Goal: Navigation & Orientation: Understand site structure

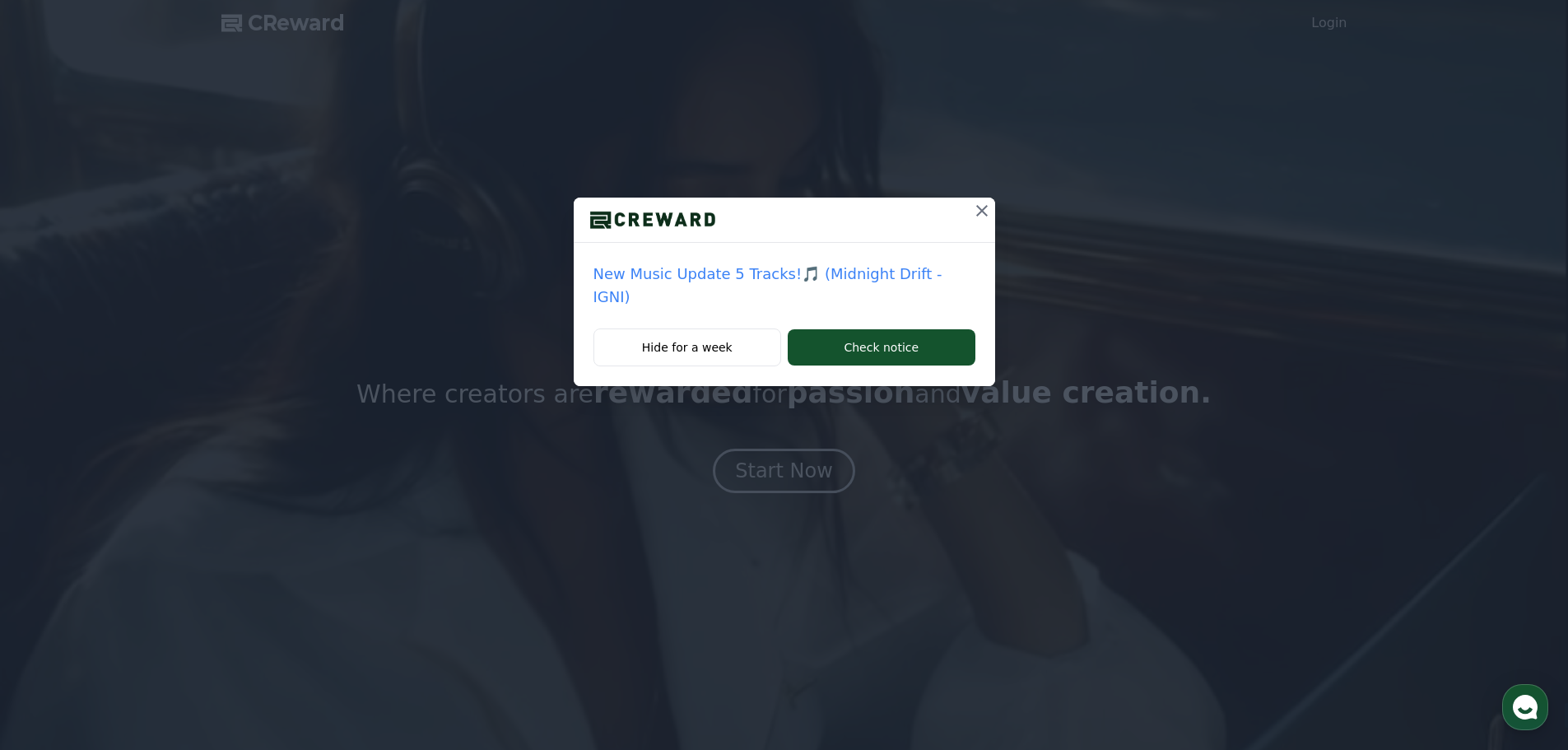
click at [979, 209] on icon at bounding box center [981, 211] width 20 height 20
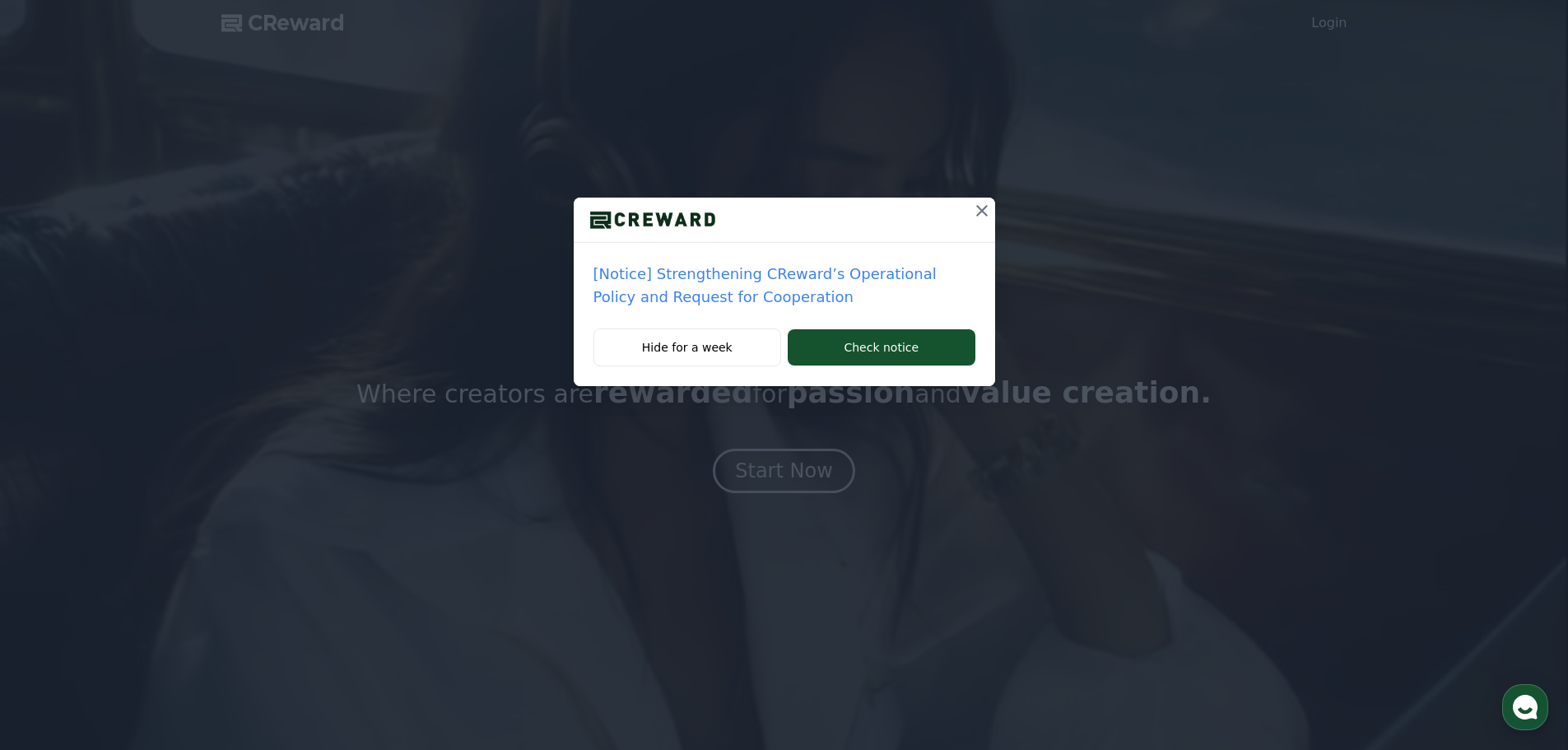
click at [981, 210] on icon at bounding box center [981, 211] width 11 height 11
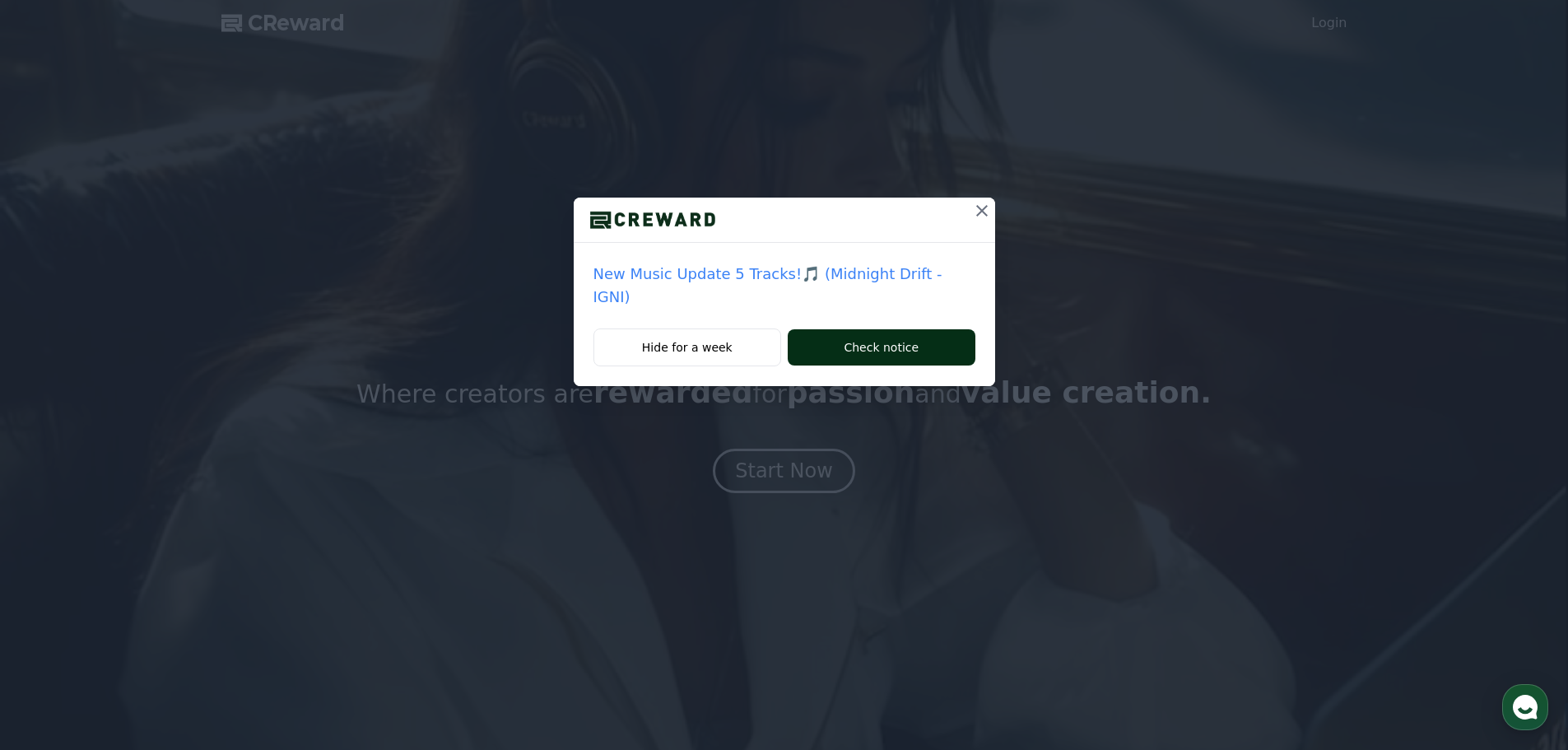
click at [883, 330] on button "Check notice" at bounding box center [881, 348] width 187 height 36
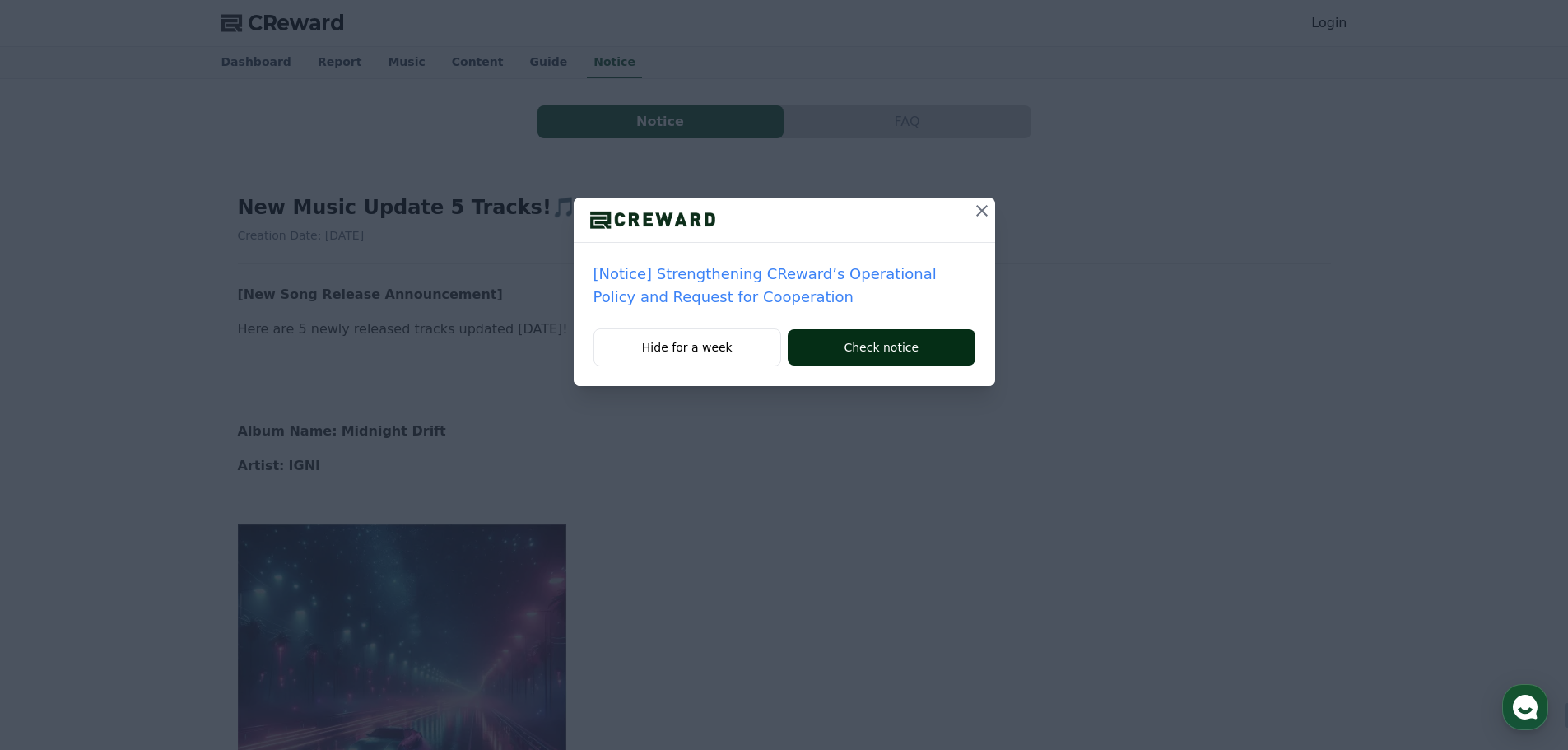
click at [869, 345] on button "Check notice" at bounding box center [881, 348] width 187 height 36
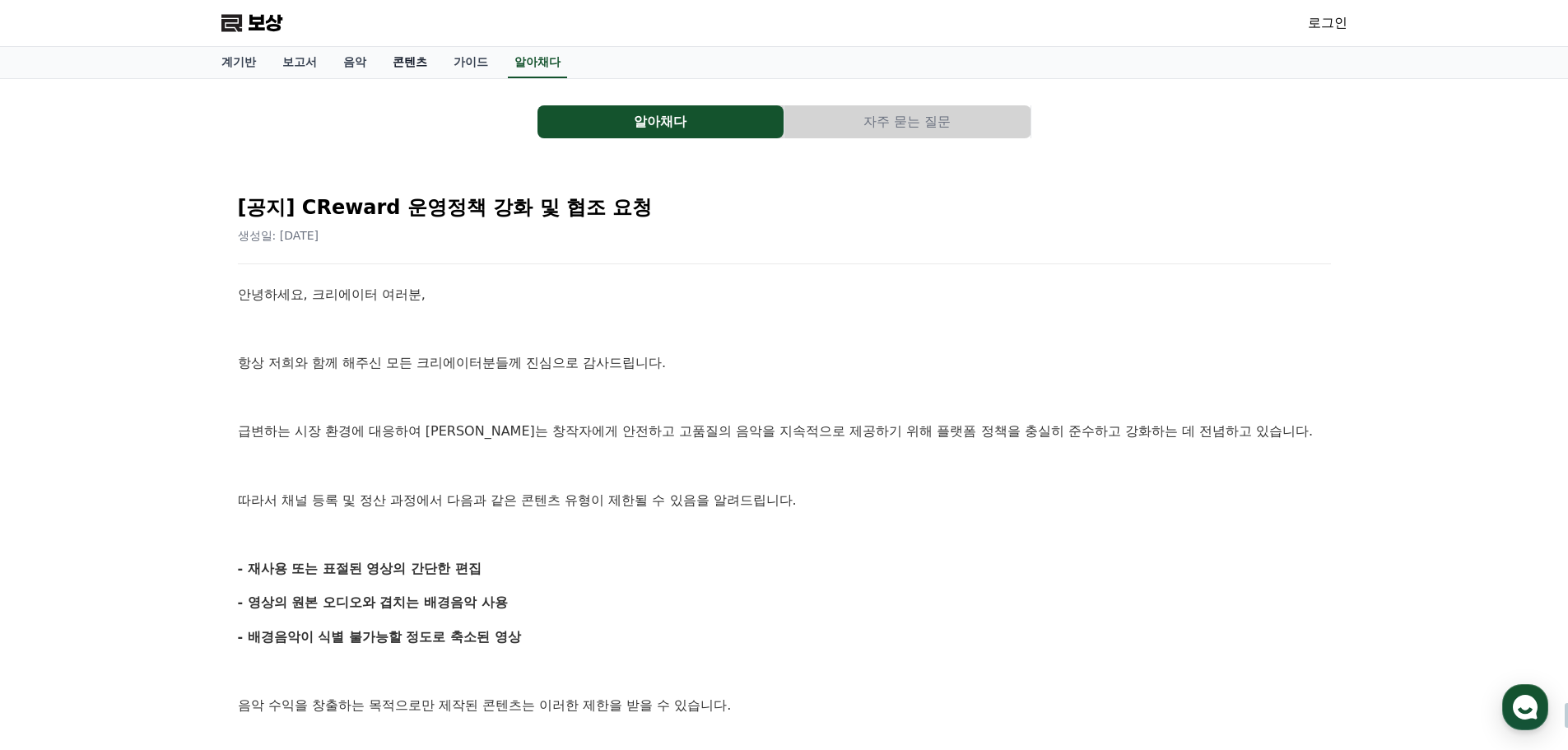
click at [399, 61] on font "콘텐츠" at bounding box center [410, 61] width 34 height 13
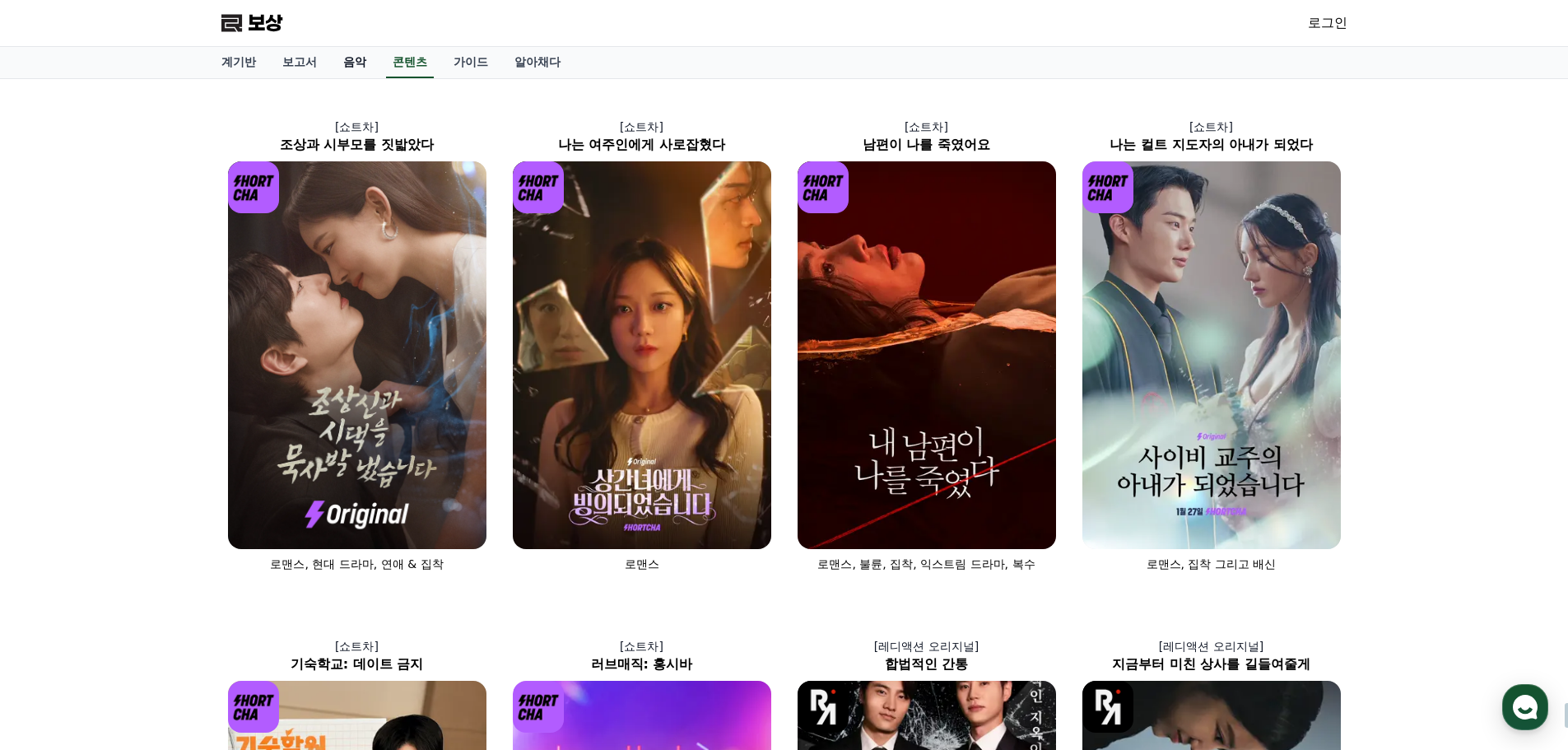
click at [345, 61] on font "음악" at bounding box center [355, 61] width 23 height 13
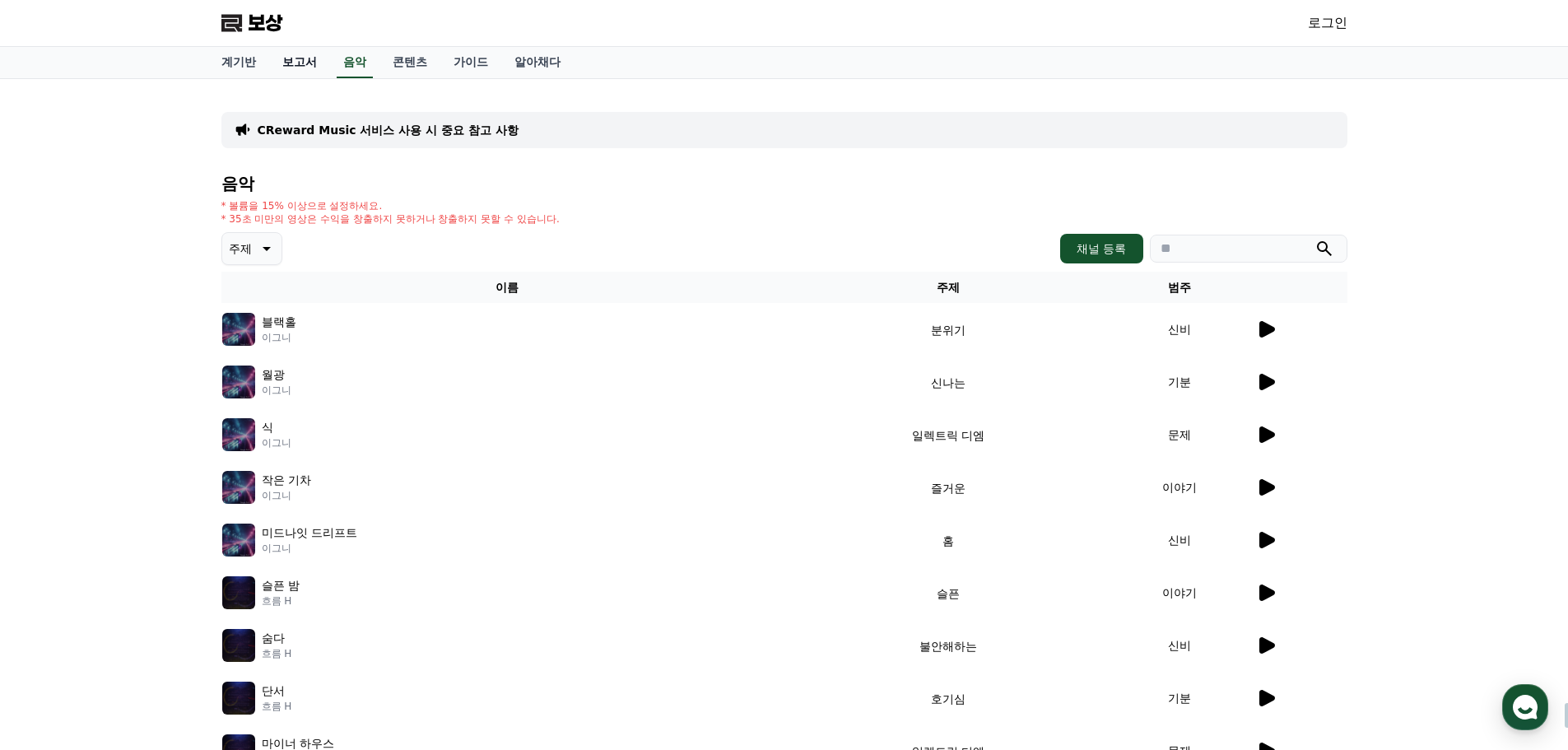
click at [302, 61] on font "보고서" at bounding box center [299, 61] width 34 height 13
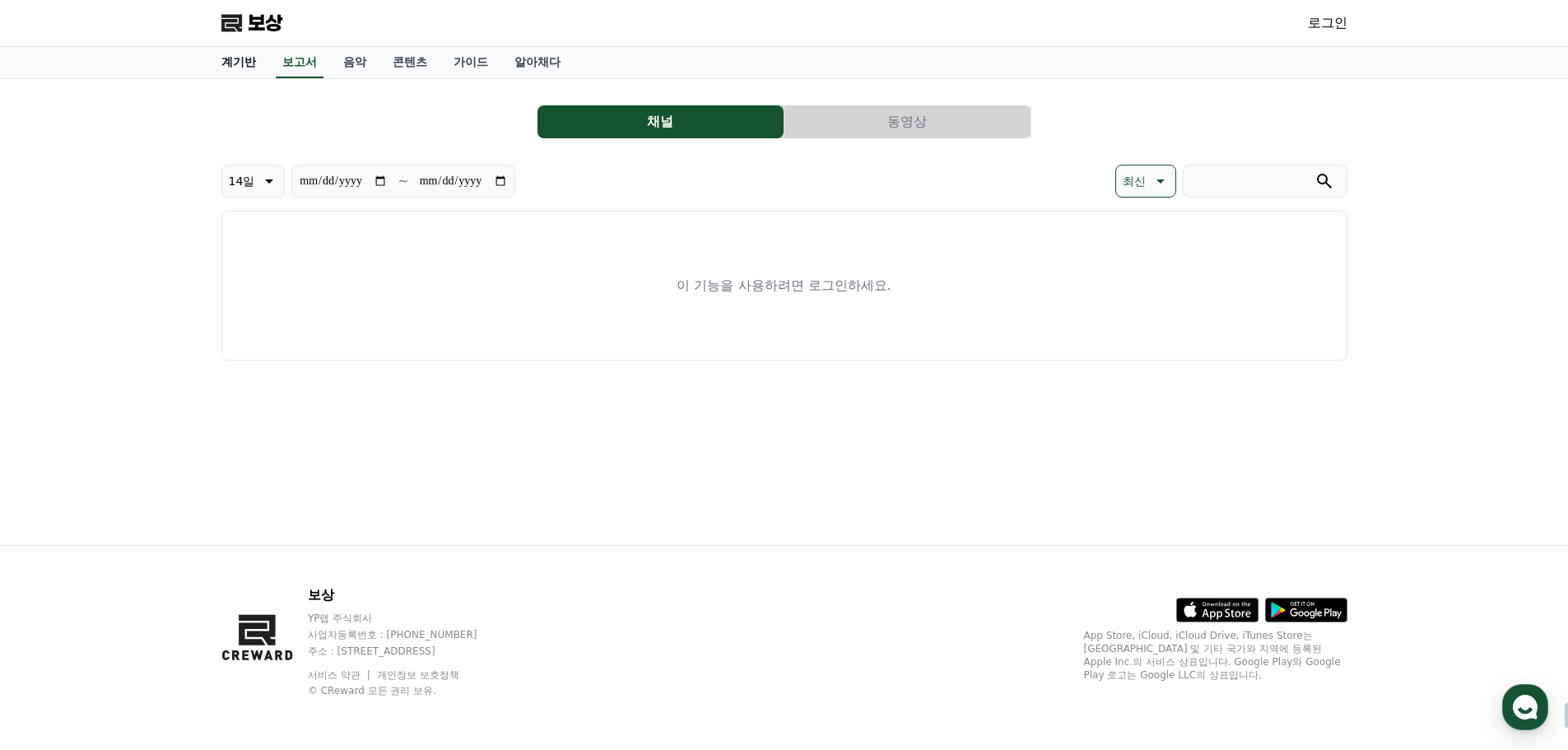
click at [222, 61] on font "계기반" at bounding box center [238, 61] width 34 height 13
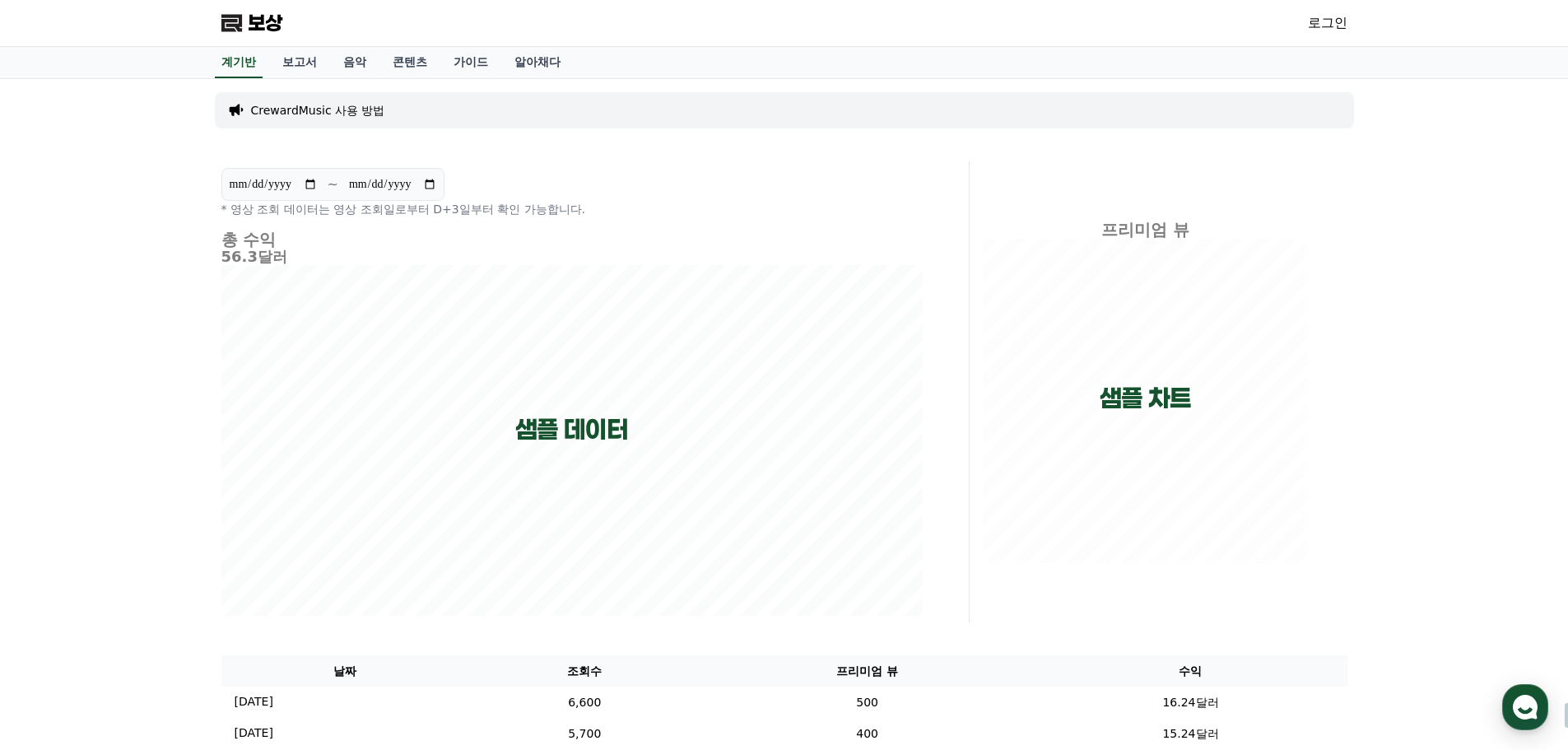
click at [1319, 27] on font "로그인" at bounding box center [1328, 22] width 39 height 16
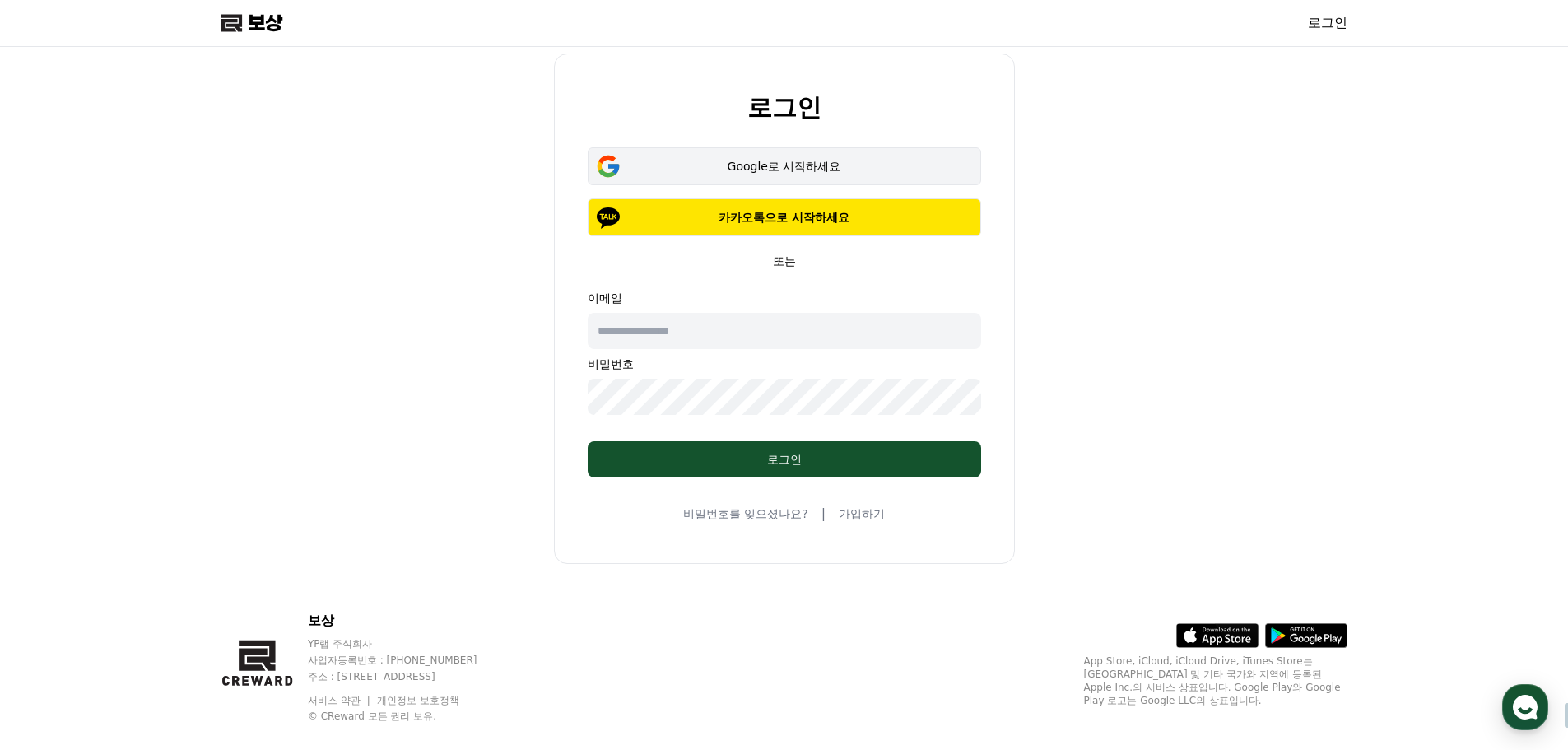
click at [780, 167] on font "Google로 시작하세요" at bounding box center [784, 166] width 114 height 13
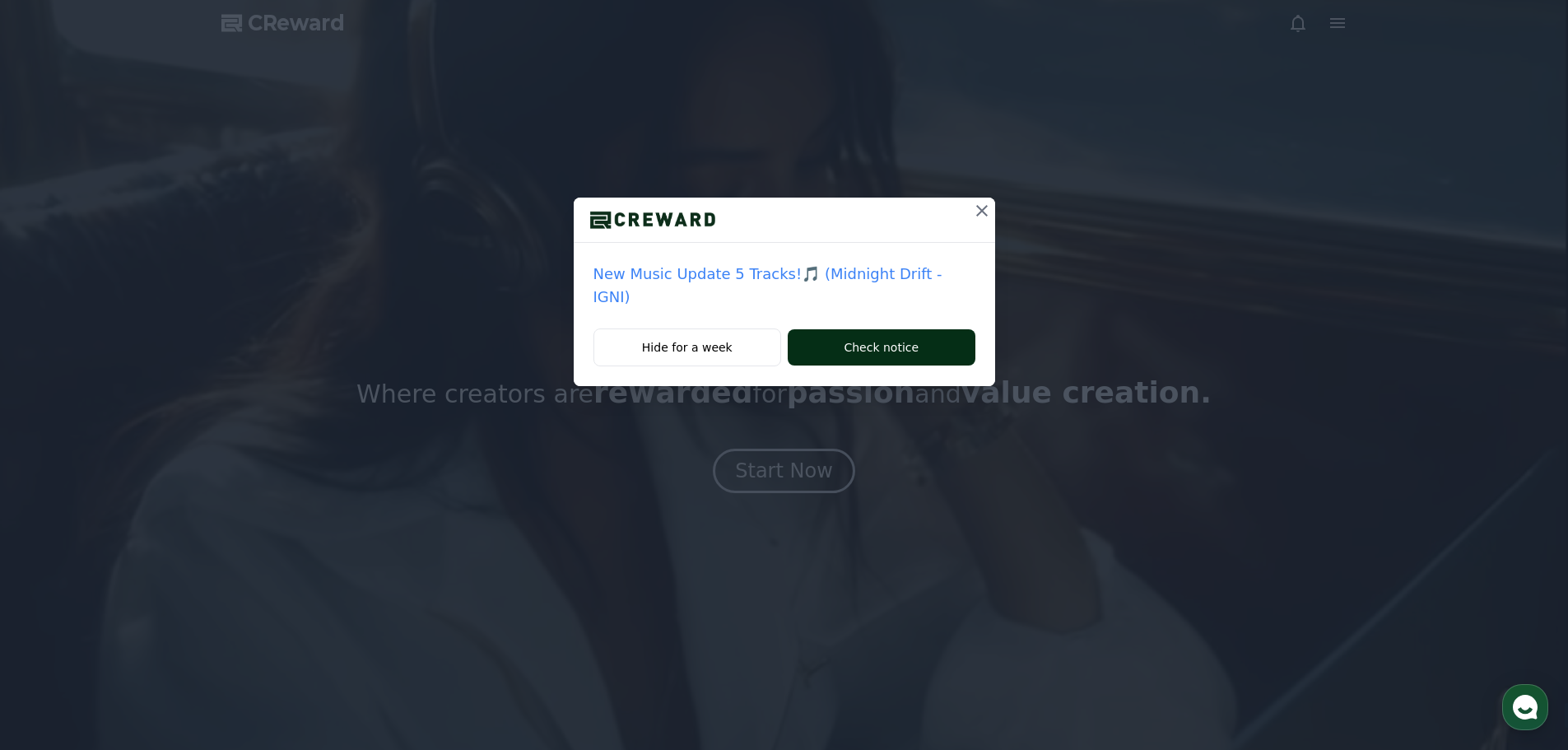
click at [895, 330] on button "Check notice" at bounding box center [881, 348] width 187 height 36
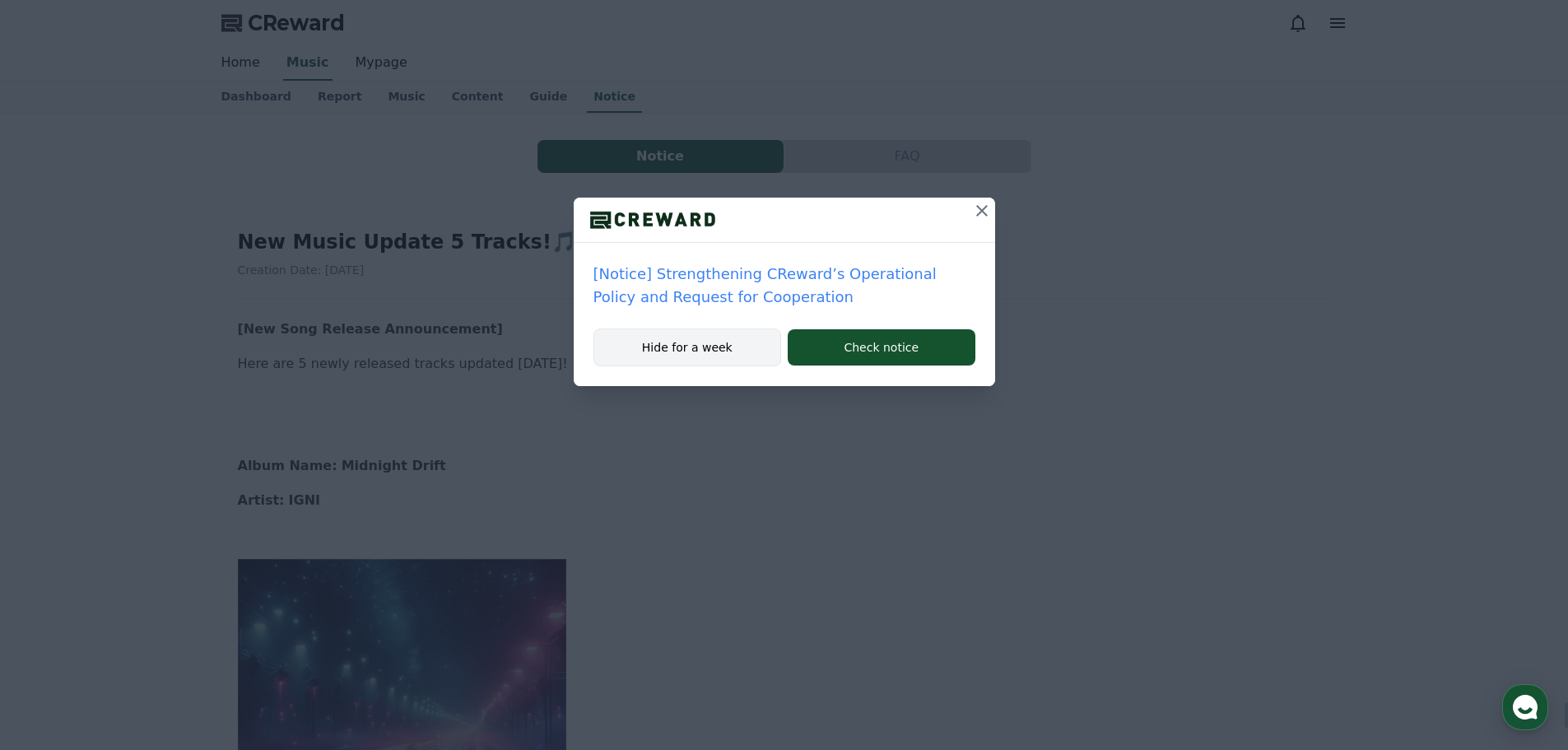
click at [735, 344] on button "Hide for a week" at bounding box center [687, 348] width 188 height 38
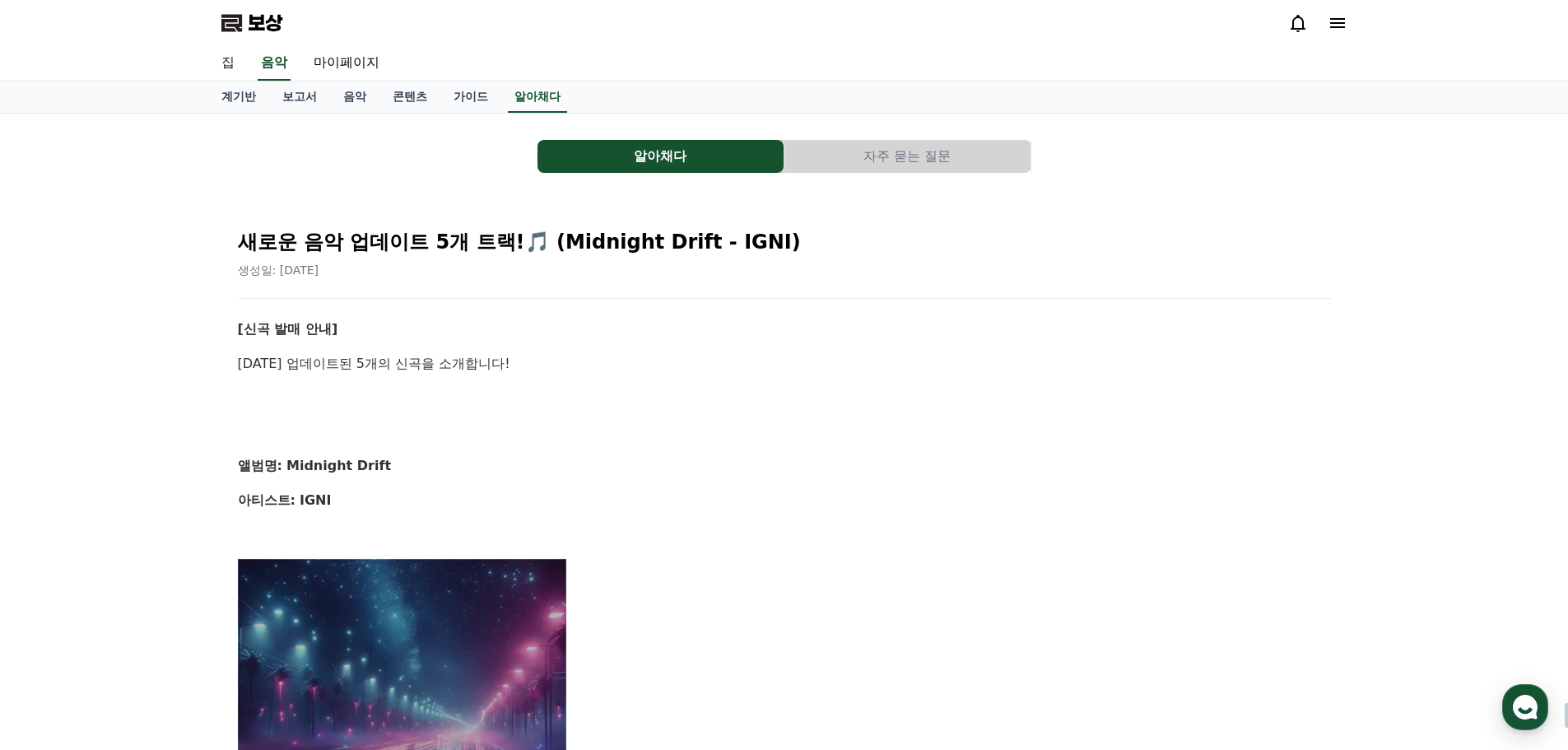
click at [226, 64] on font "집" at bounding box center [228, 61] width 13 height 16
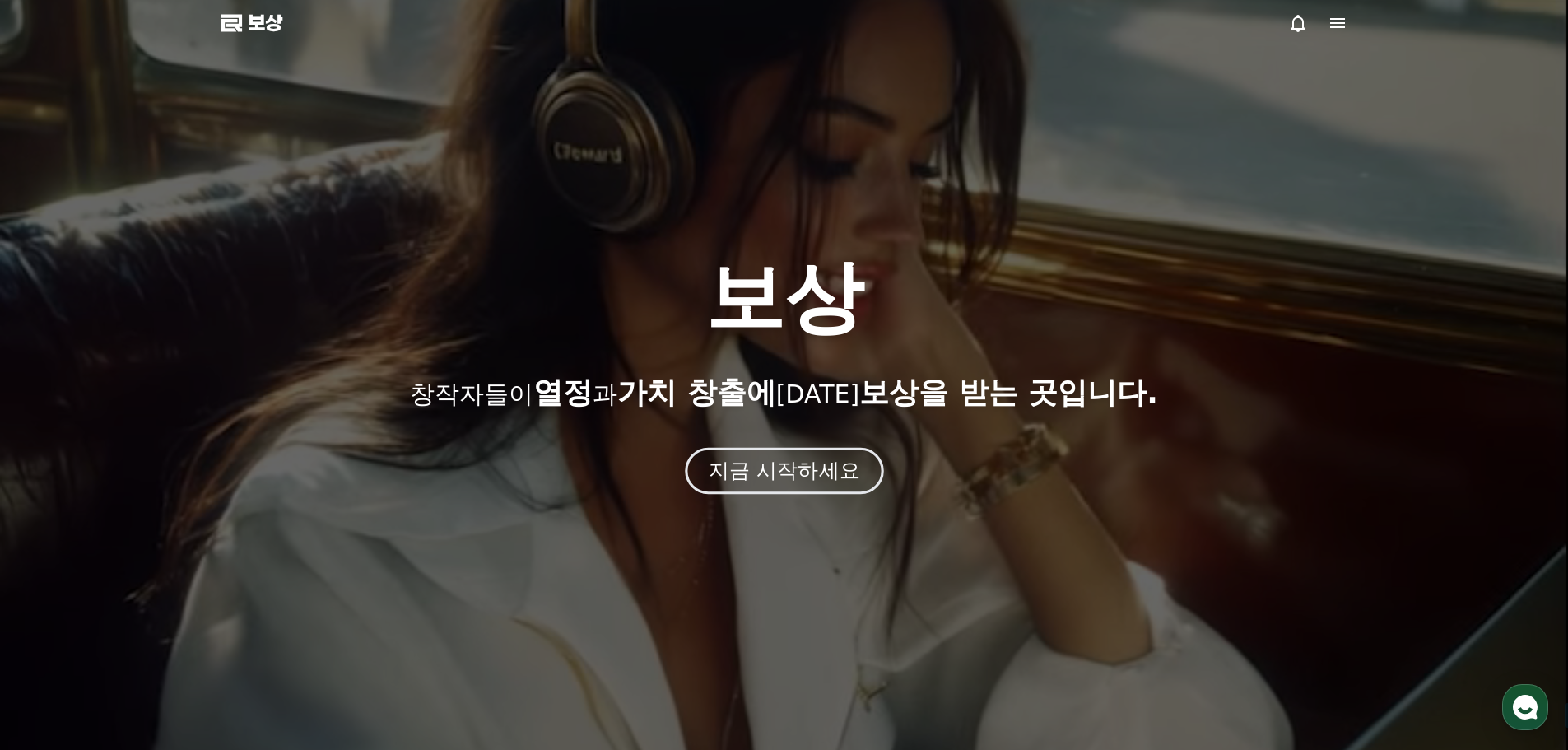
click at [738, 479] on font "지금 시작하세요" at bounding box center [783, 470] width 152 height 24
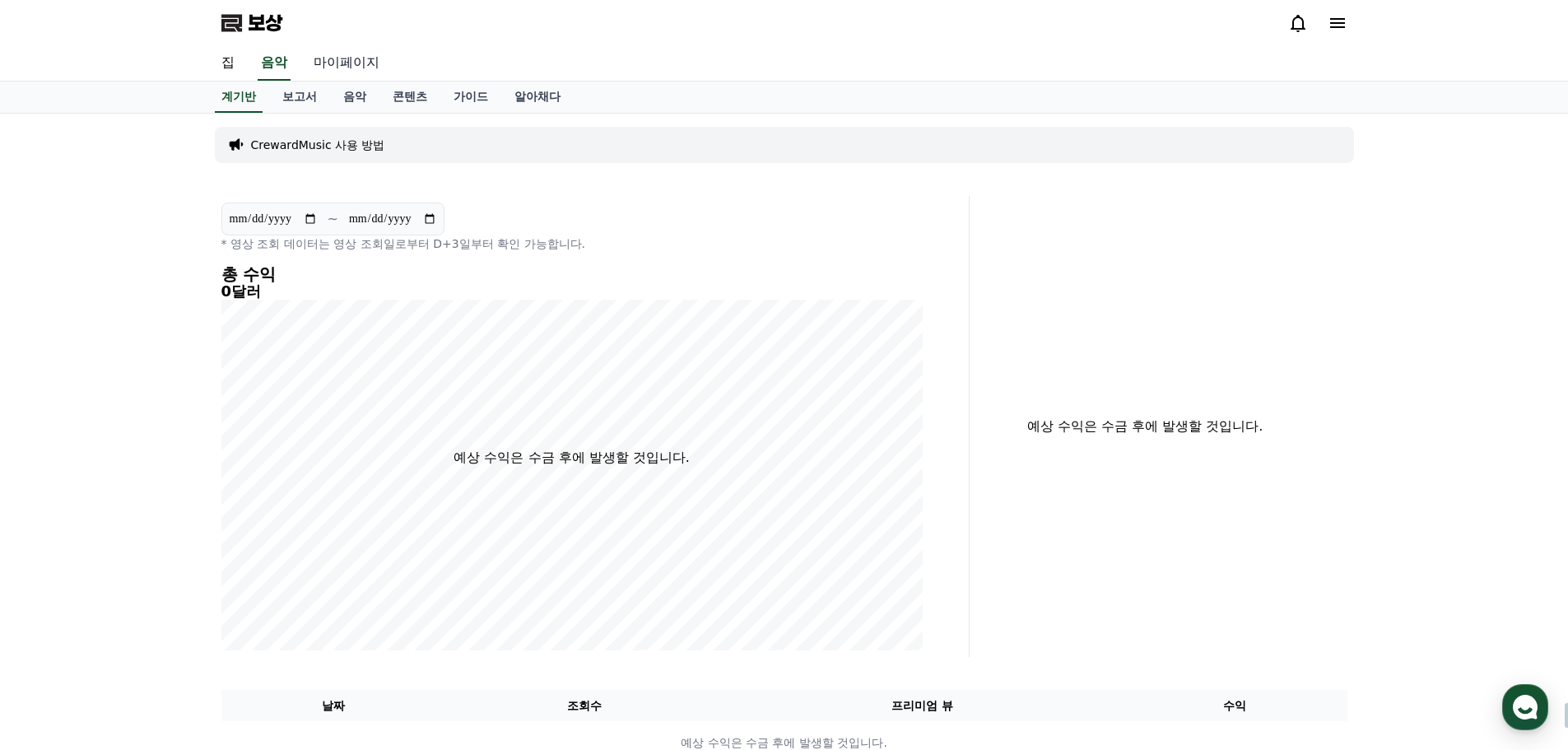
click at [344, 61] on font "마이페이지" at bounding box center [346, 61] width 66 height 16
select select "**********"
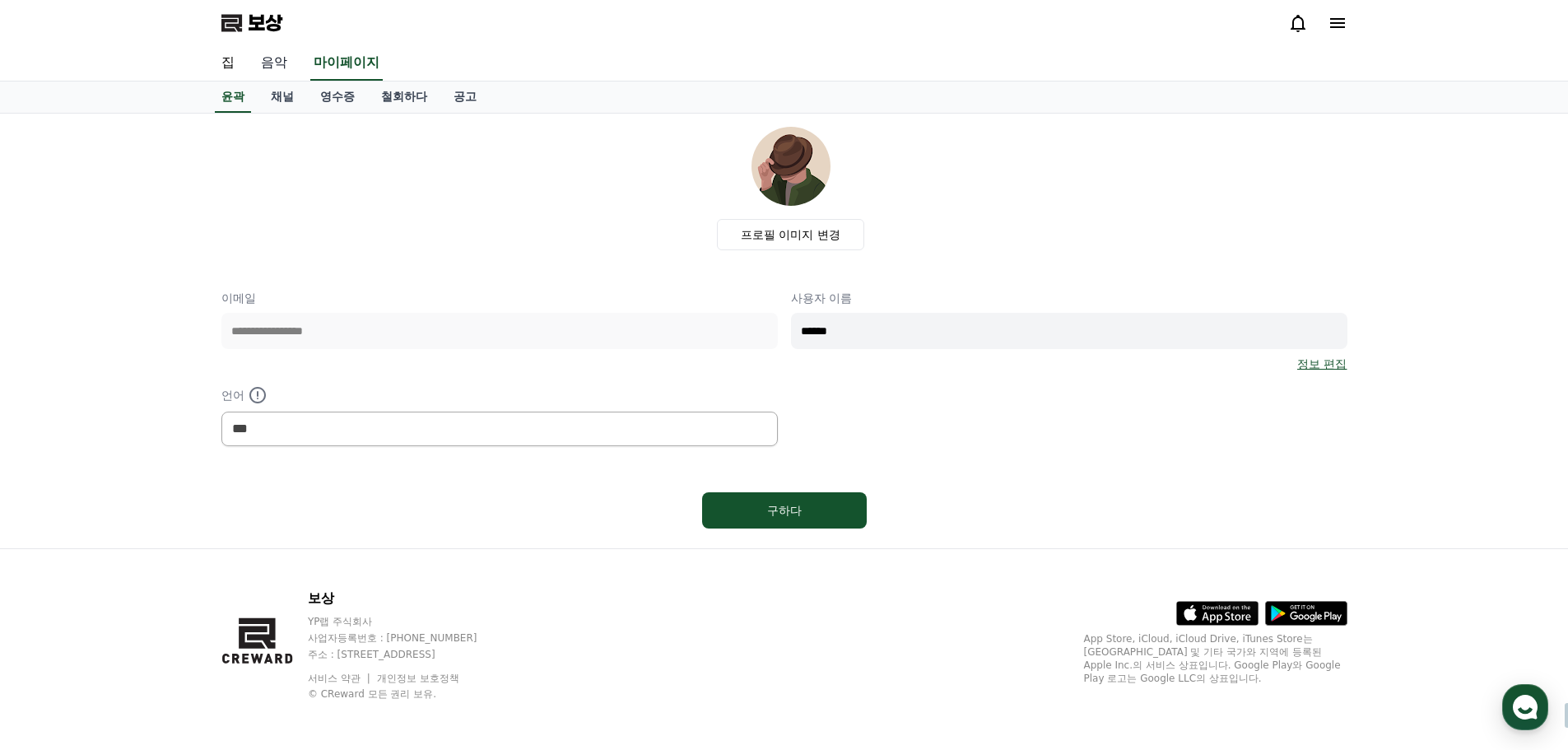
click at [273, 59] on font "음악" at bounding box center [274, 61] width 26 height 16
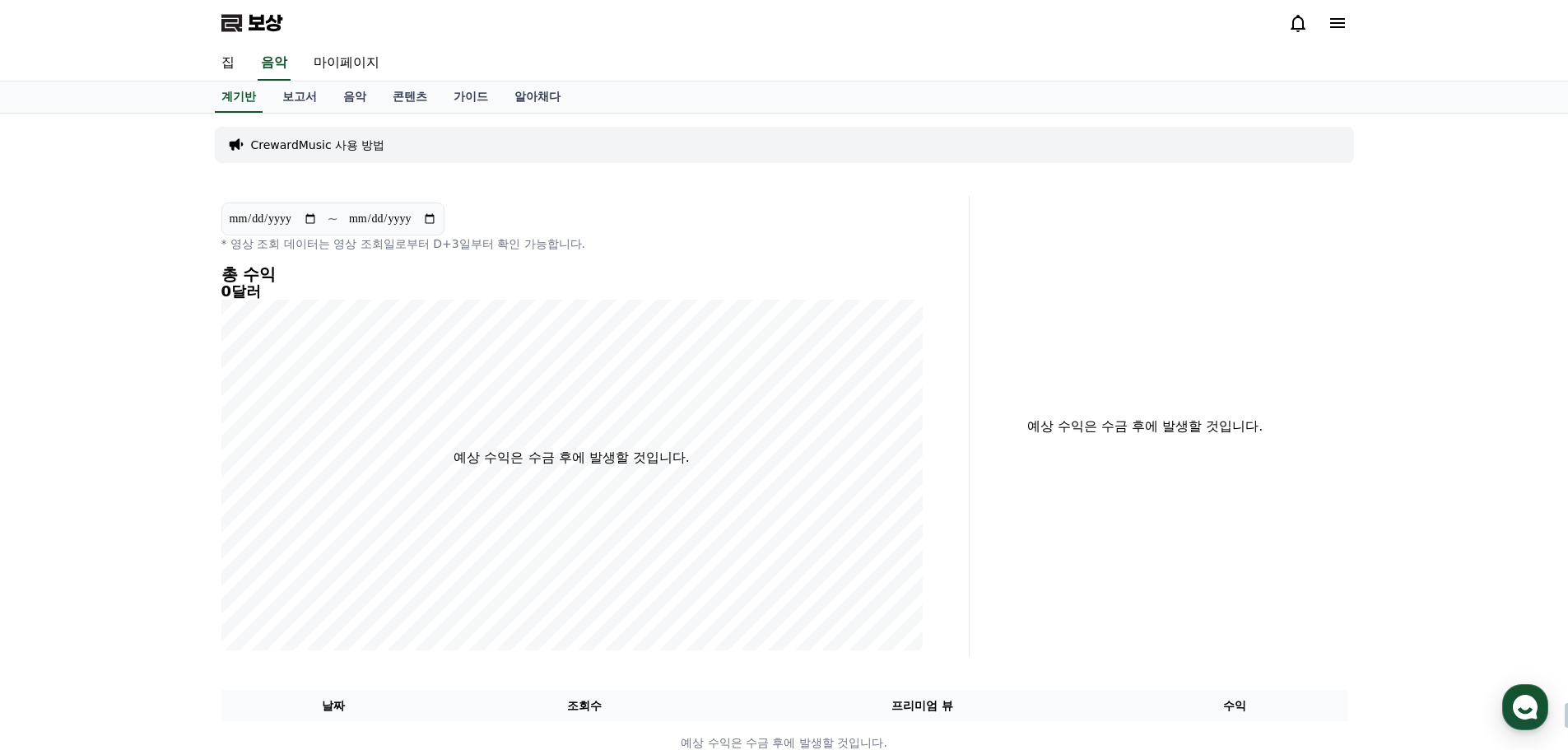
click at [363, 145] on font "CrewardMusic 사용 방법" at bounding box center [318, 145] width 134 height 13
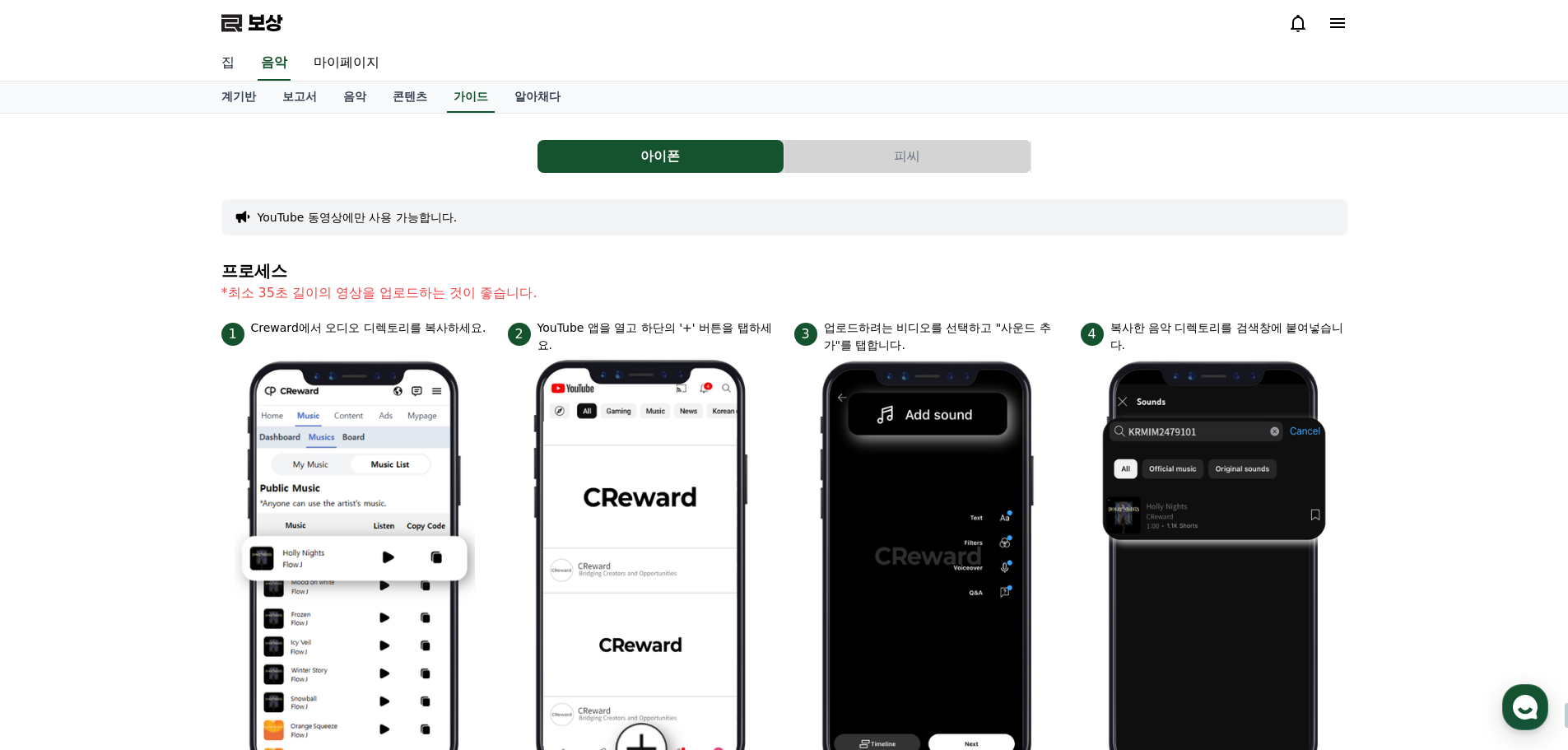
click at [222, 62] on font "집" at bounding box center [228, 61] width 13 height 16
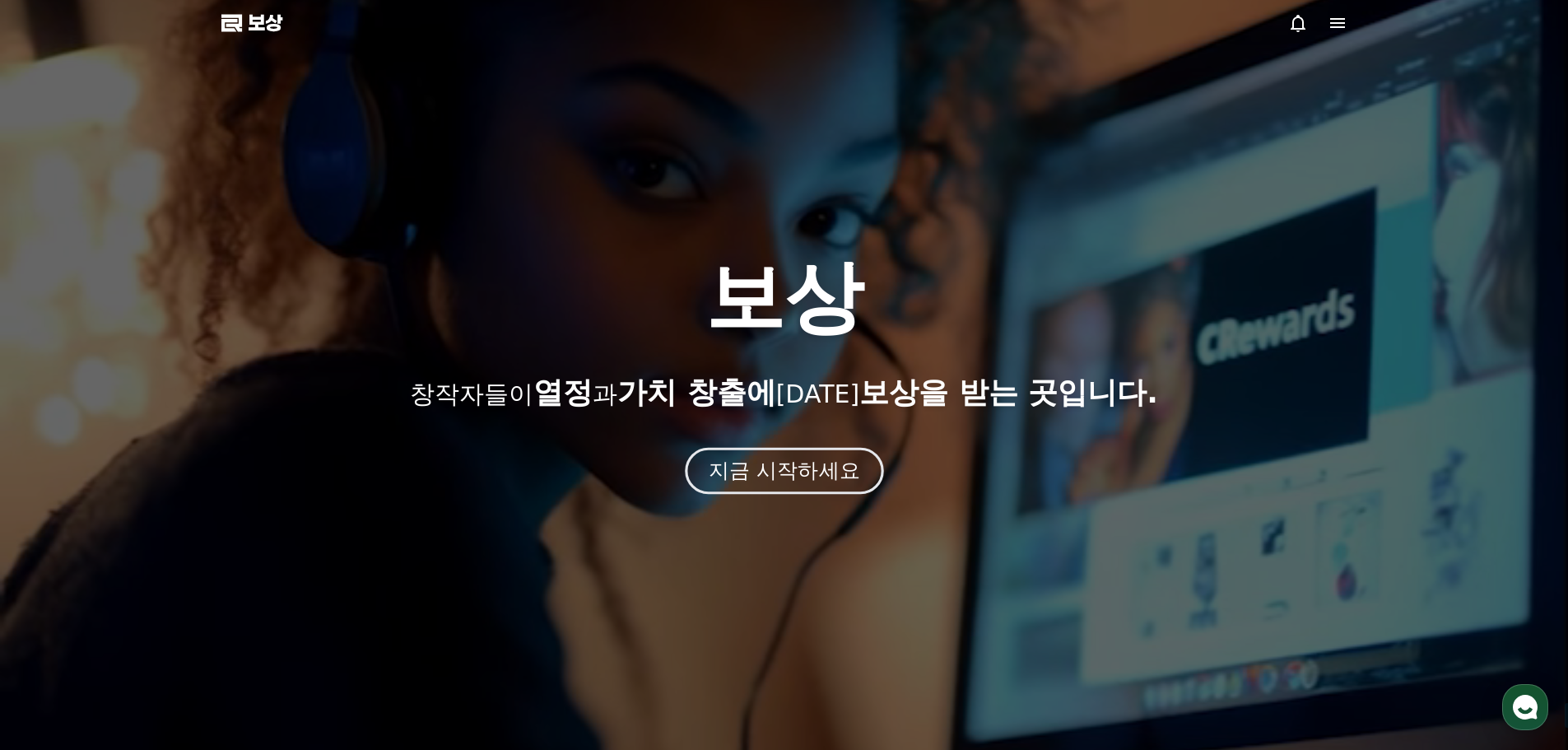
click at [805, 465] on font "지금 시작하세요" at bounding box center [783, 470] width 152 height 24
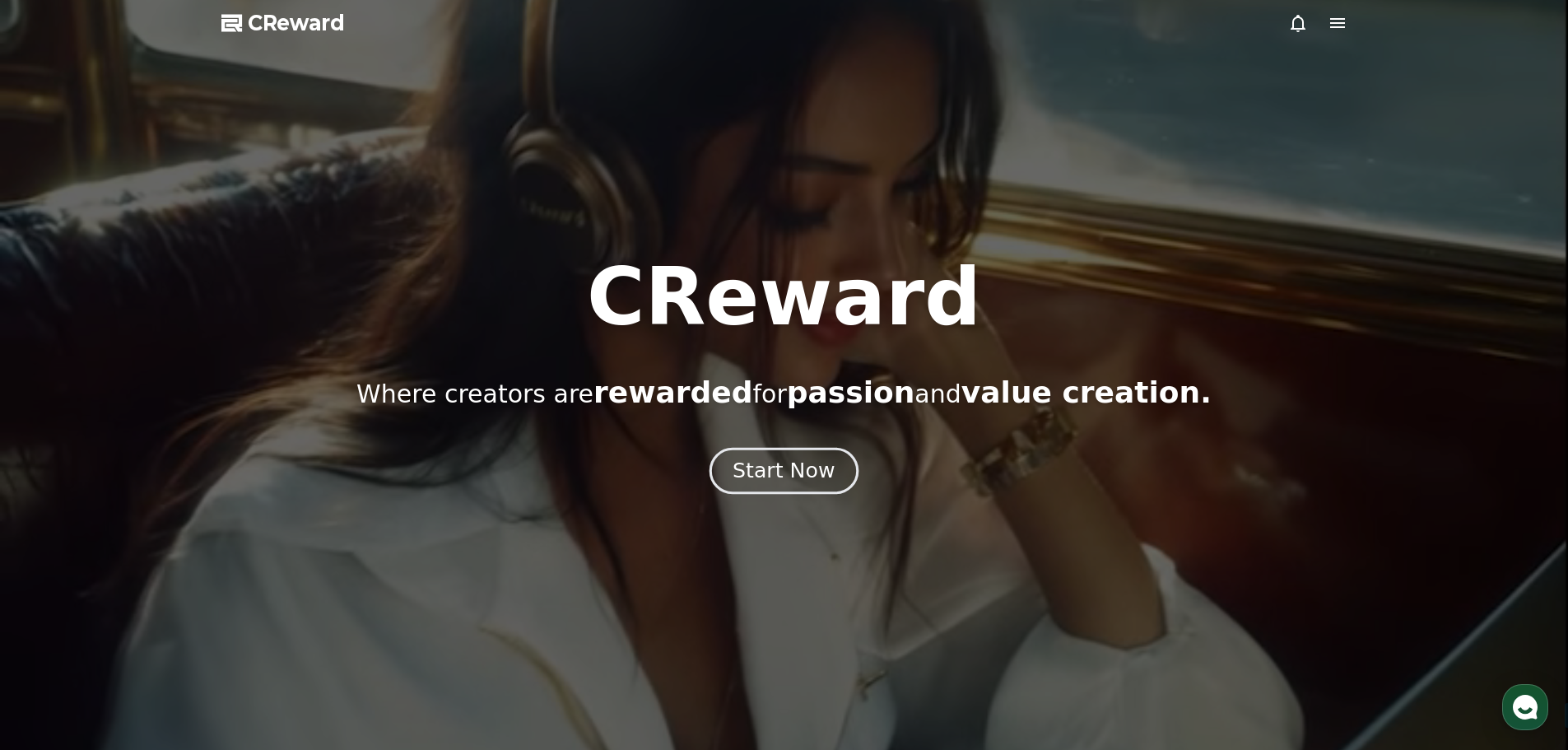
click at [798, 468] on div "Start Now" at bounding box center [784, 471] width 102 height 28
